Goal: Use online tool/utility: Utilize a website feature to perform a specific function

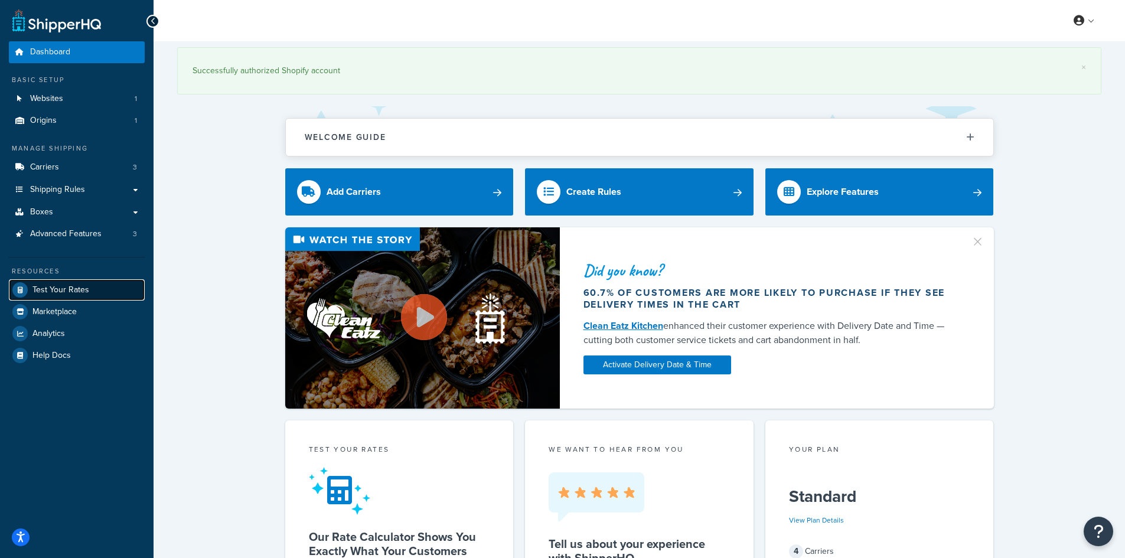
click at [101, 292] on link "Test Your Rates" at bounding box center [77, 289] width 136 height 21
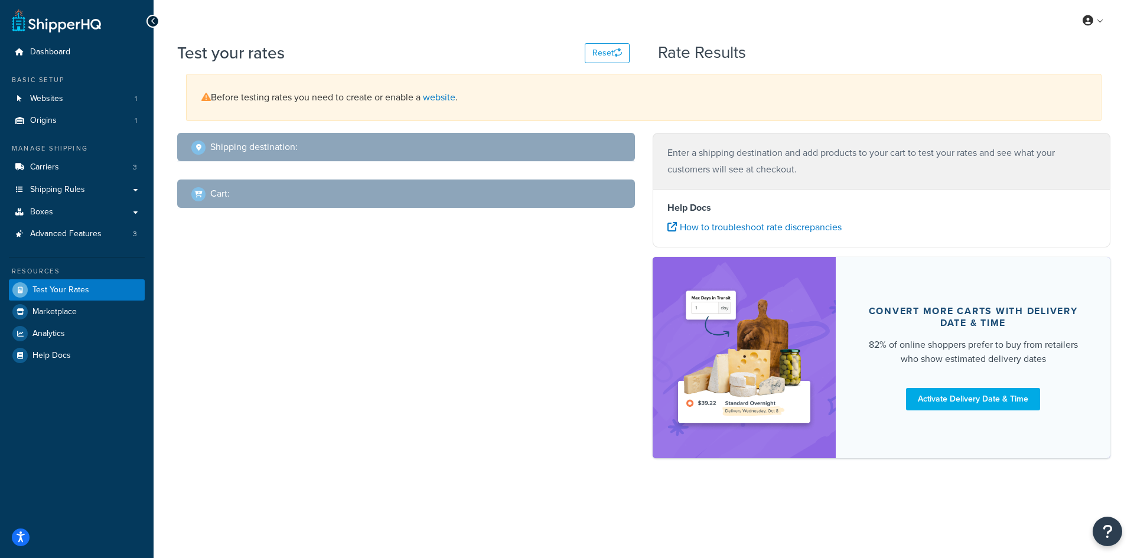
select select "[GEOGRAPHIC_DATA]"
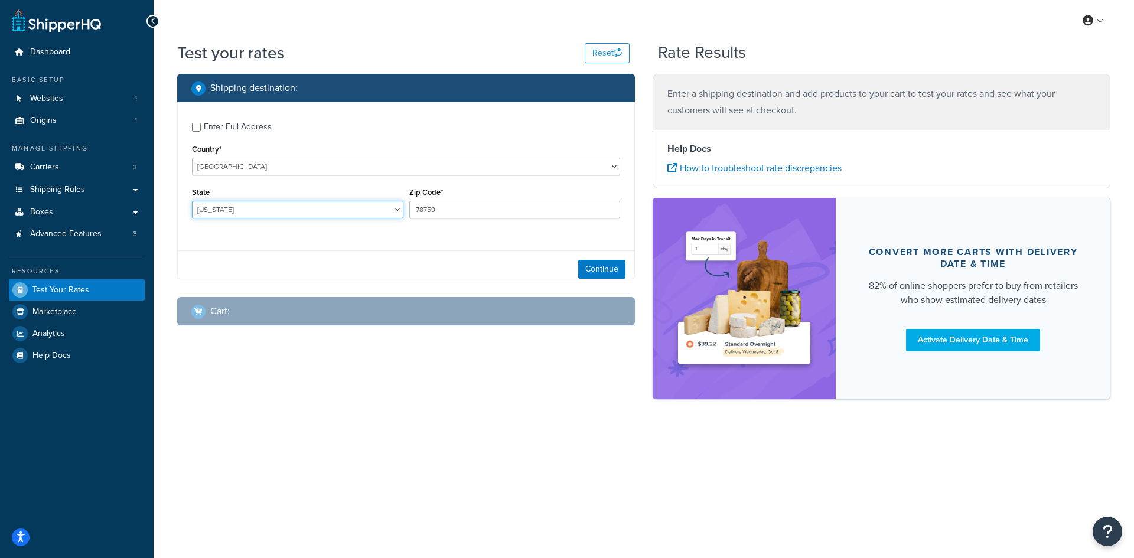
click at [269, 203] on select "[US_STATE] [US_STATE] [US_STATE] [US_STATE] [US_STATE] Armed Forces Americas Ar…" at bounding box center [297, 210] width 211 height 18
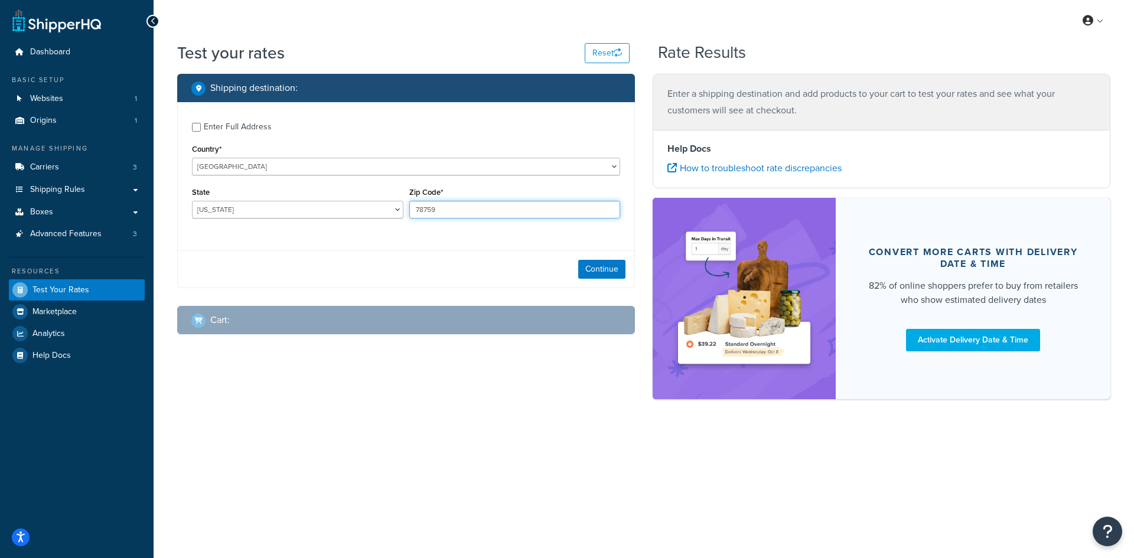
click at [433, 207] on input "78759" at bounding box center [514, 210] width 211 height 18
paste input "14051"
type input "14051"
click at [350, 210] on select "[US_STATE] [US_STATE] [US_STATE] [US_STATE] [US_STATE] Armed Forces Americas Ar…" at bounding box center [297, 210] width 211 height 18
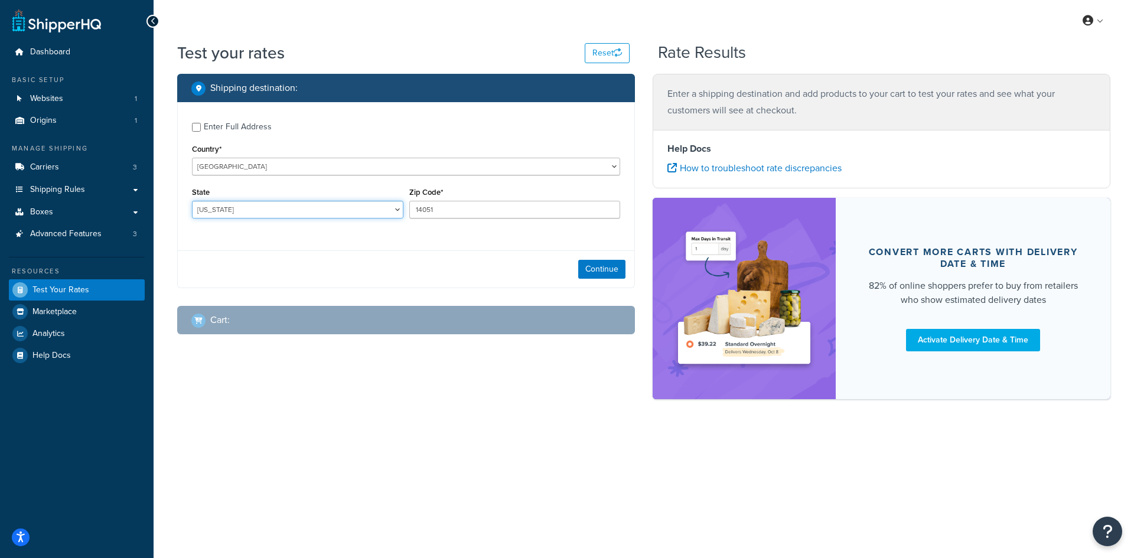
select select "NY"
click at [192, 201] on select "[US_STATE] [US_STATE] [US_STATE] [US_STATE] [US_STATE] Armed Forces Americas Ar…" at bounding box center [297, 210] width 211 height 18
click at [607, 267] on button "Continue" at bounding box center [601, 269] width 47 height 19
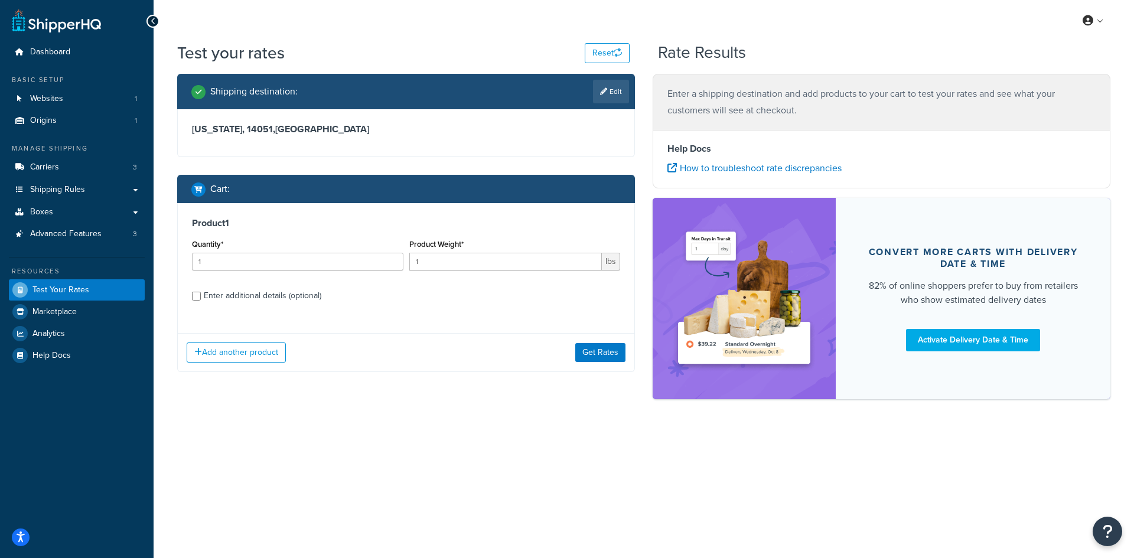
click at [289, 271] on div "Quantity* 1" at bounding box center [297, 257] width 217 height 43
click at [285, 266] on input "1" at bounding box center [297, 262] width 211 height 18
type input "100"
type input "8.16"
click at [587, 347] on button "Get Rates" at bounding box center [600, 352] width 50 height 19
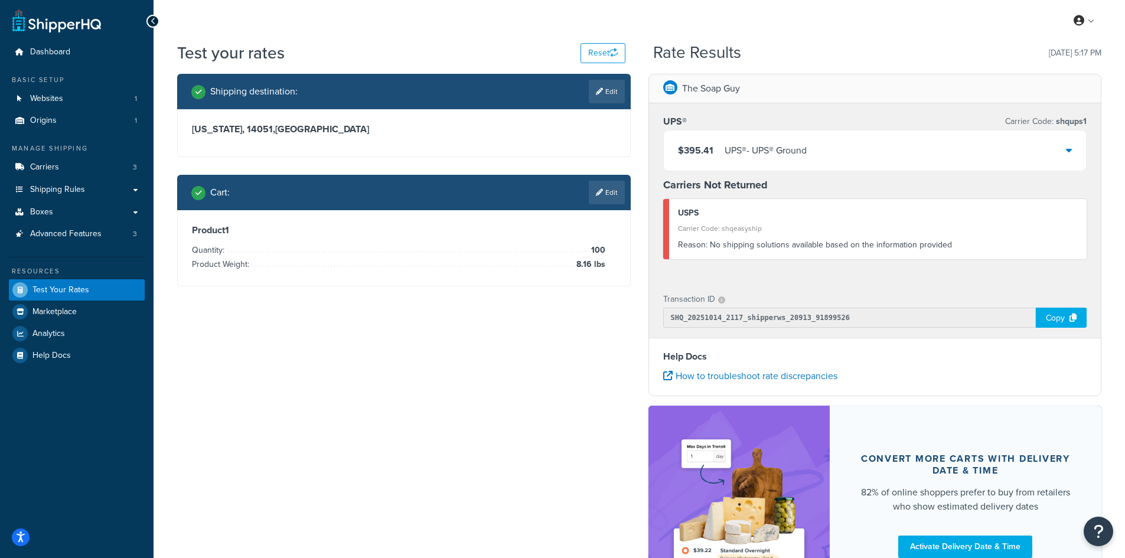
click at [713, 135] on div "$395.41 UPS® - UPS® Ground" at bounding box center [875, 150] width 423 height 40
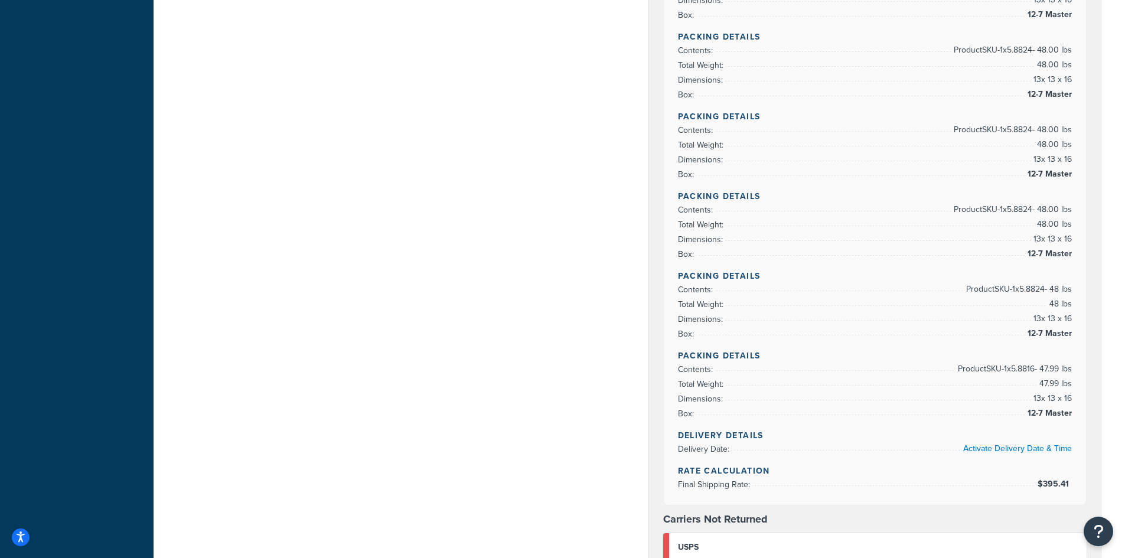
scroll to position [1299, 0]
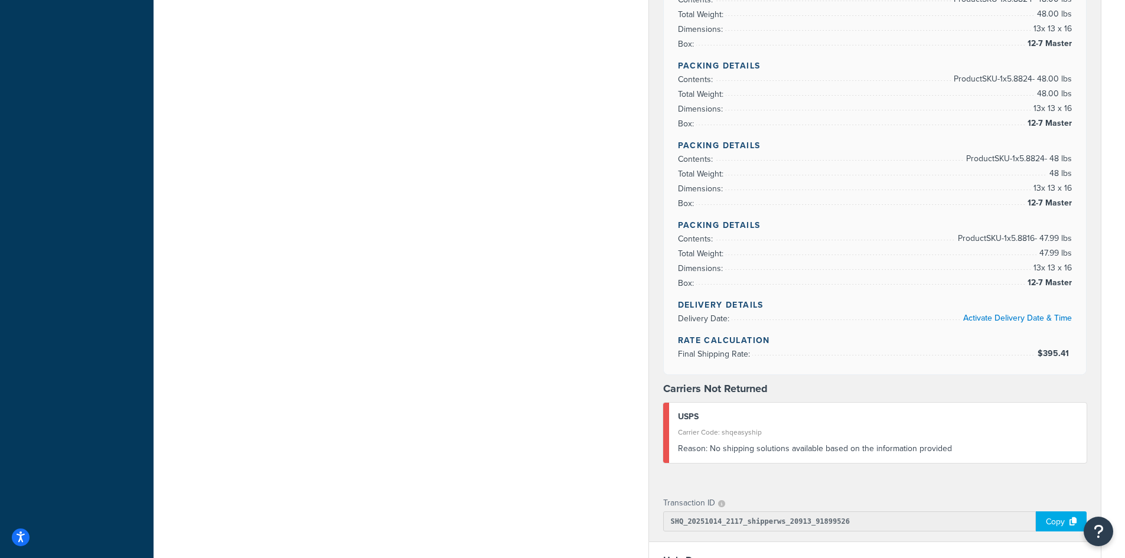
click at [919, 240] on li "Contents: Product SKU-1 x 5.8816 - 47.99 lbs" at bounding box center [875, 238] width 394 height 15
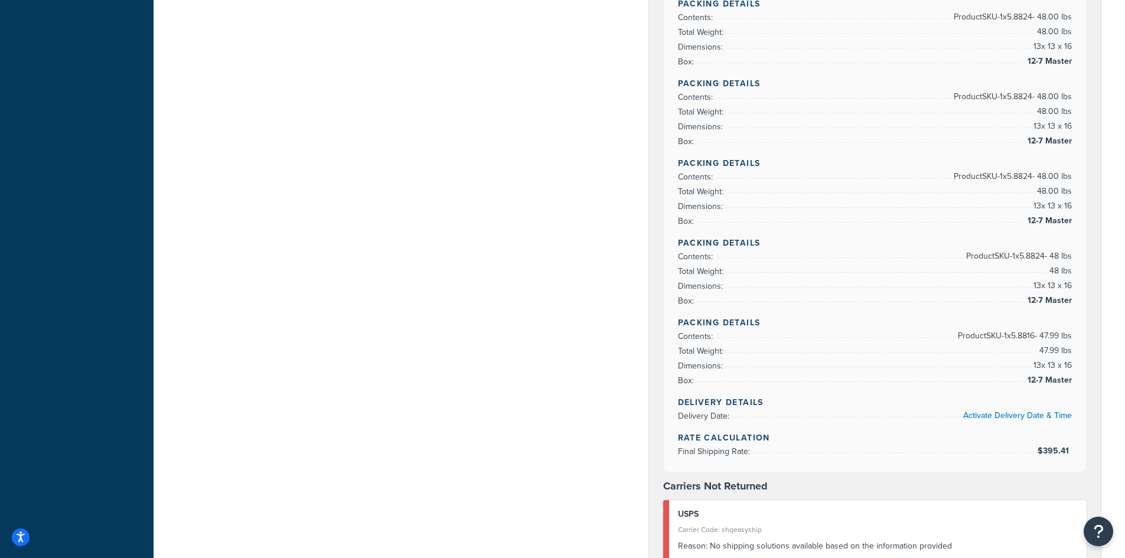
scroll to position [1181, 0]
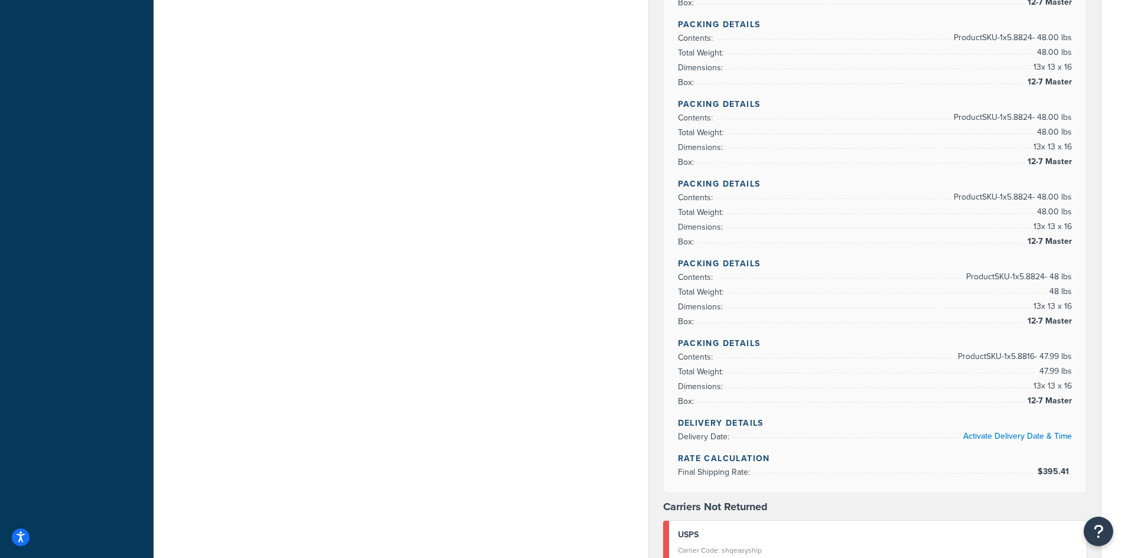
click at [1022, 148] on li "Dimensions: 13 x 13 x 16" at bounding box center [875, 147] width 394 height 15
click at [1021, 37] on span "Product SKU-1 x 5.8824 - 48.00 lbs" at bounding box center [1011, 38] width 121 height 14
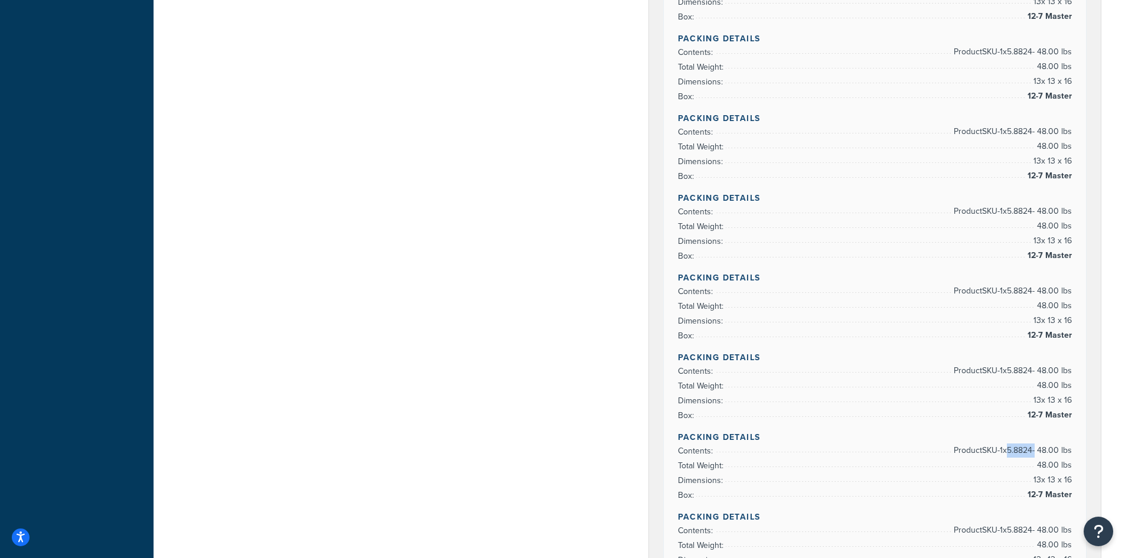
scroll to position [768, 0]
click at [993, 151] on li "Total Weight: 48.00 lbs" at bounding box center [875, 147] width 394 height 15
click at [987, 52] on span "Product SKU-1 x 5.8824 - 48.00 lbs" at bounding box center [1011, 52] width 121 height 14
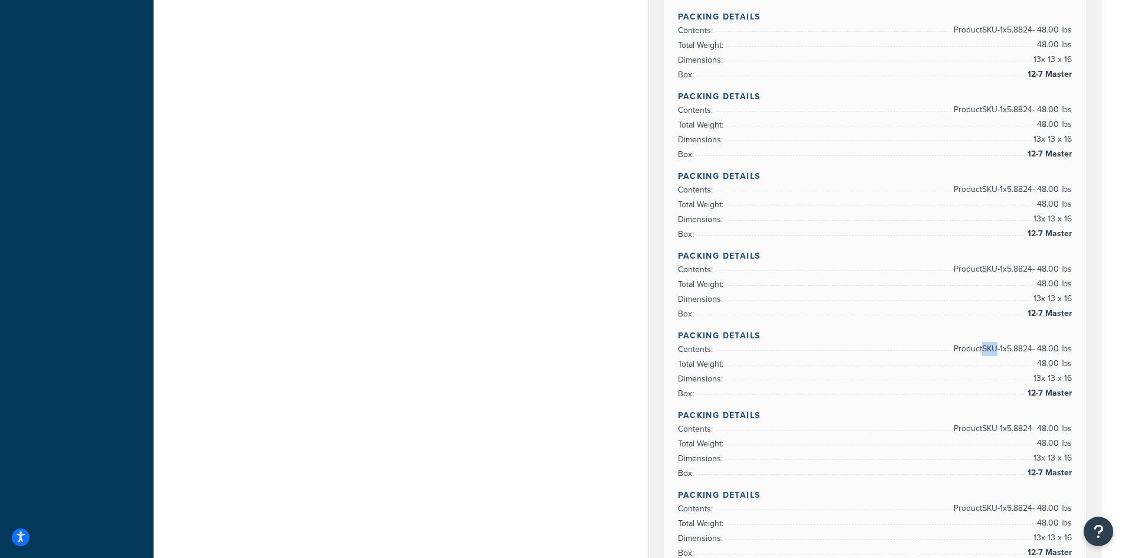
scroll to position [413, 0]
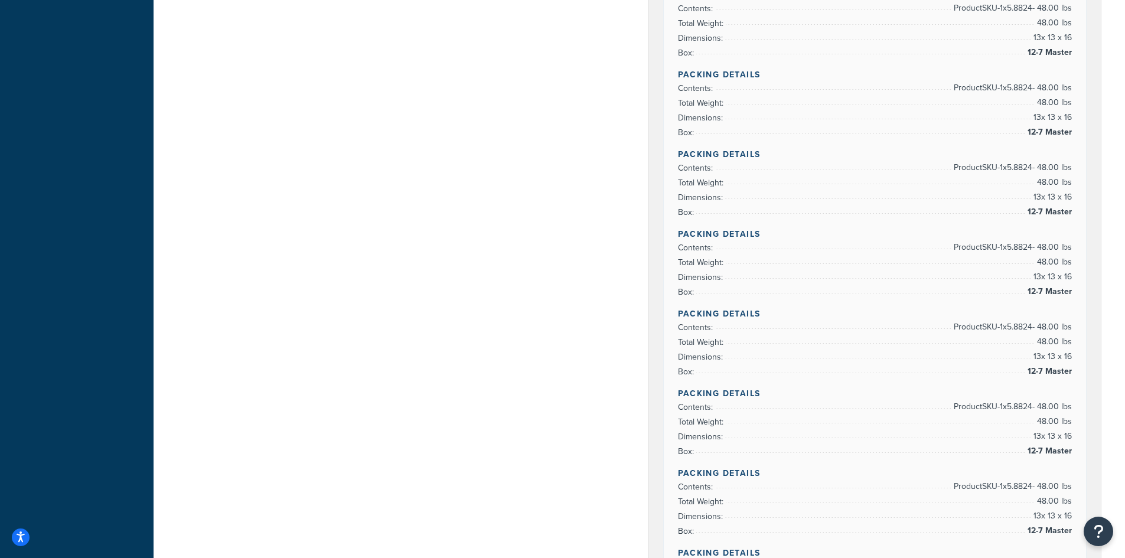
click at [954, 2] on span "Product SKU-1 x 5.8824 - 48.00 lbs" at bounding box center [1011, 8] width 121 height 14
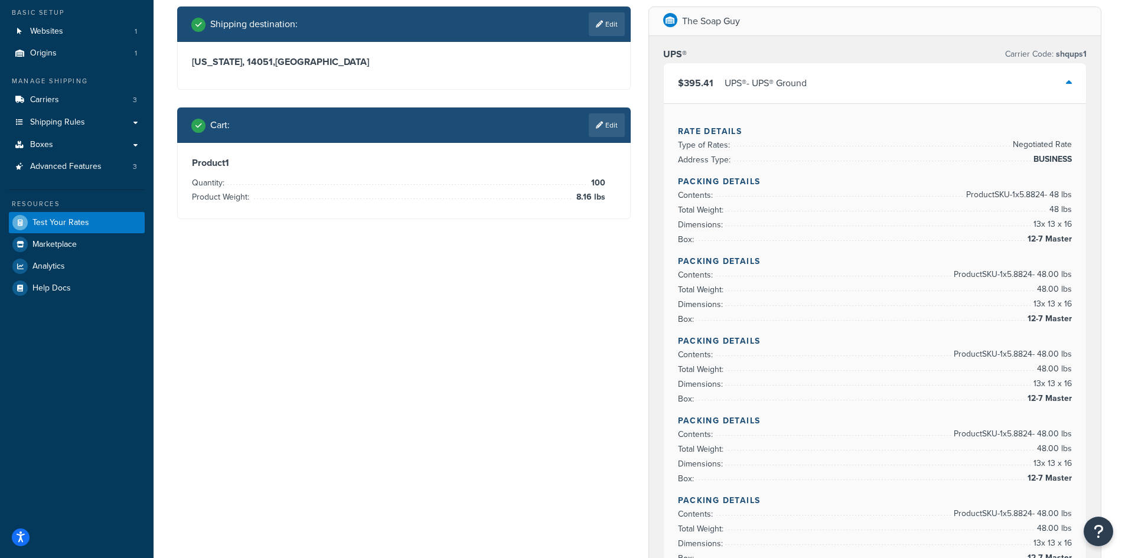
scroll to position [0, 0]
